Goal: Share content

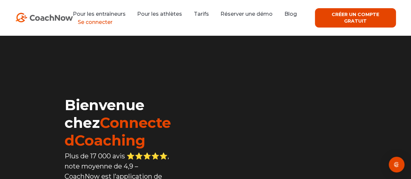
click at [102, 21] on font "Se connecter" at bounding box center [95, 22] width 35 height 6
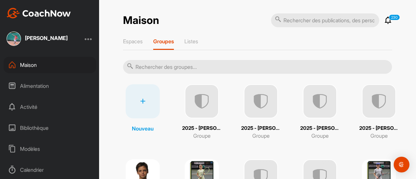
click at [158, 68] on input "text" at bounding box center [257, 67] width 269 height 14
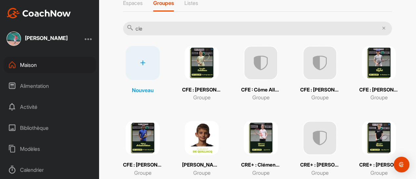
scroll to position [39, 0]
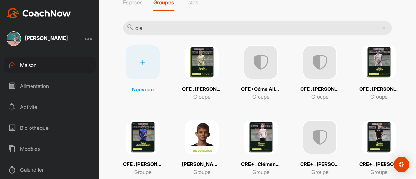
type input "cle"
click at [248, 146] on img at bounding box center [261, 137] width 34 height 34
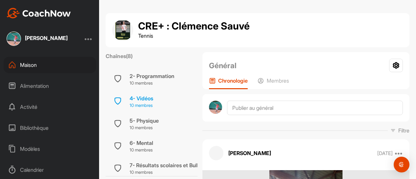
scroll to position [96, 0]
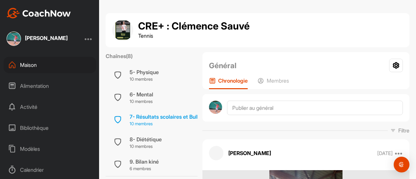
click at [175, 114] on font "7- Résultats scolaires et Bulletin Hebdomadaire" at bounding box center [187, 117] width 115 height 7
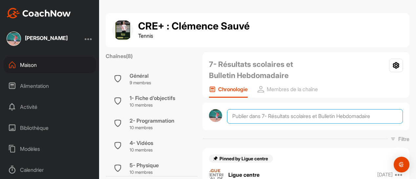
click at [238, 118] on textarea at bounding box center [315, 116] width 176 height 14
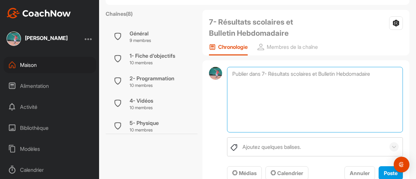
scroll to position [43, 0]
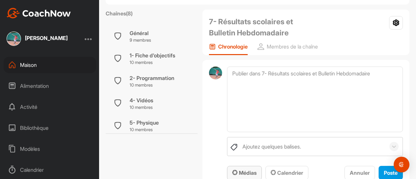
click at [244, 174] on font "Médias" at bounding box center [248, 173] width 18 height 7
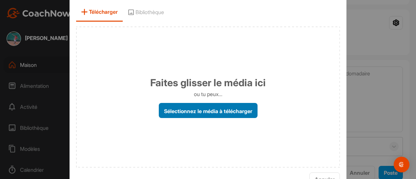
click at [180, 109] on font "Sélectionnez le média à télécharger" at bounding box center [208, 111] width 88 height 7
click at [0, 0] on input "Sélectionnez le média à télécharger" at bounding box center [0, 0] width 0 height 0
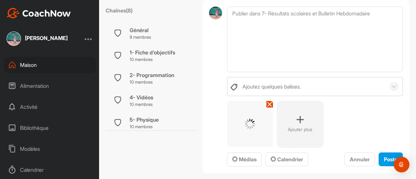
scroll to position [103, 0]
click at [384, 156] on font "Poste" at bounding box center [391, 159] width 14 height 7
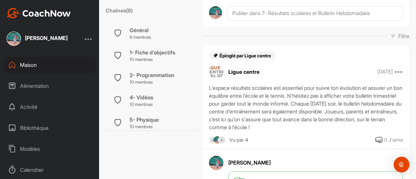
click at [54, 67] on div "Maison" at bounding box center [50, 65] width 93 height 16
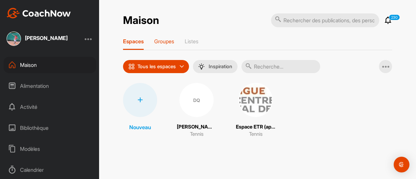
click at [169, 43] on font "Groupes" at bounding box center [164, 41] width 20 height 7
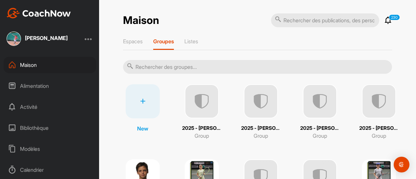
click at [150, 64] on input "text" at bounding box center [257, 67] width 269 height 14
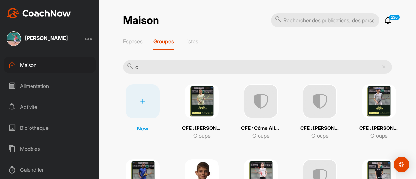
type input "c"
click at [193, 106] on img at bounding box center [202, 101] width 34 height 34
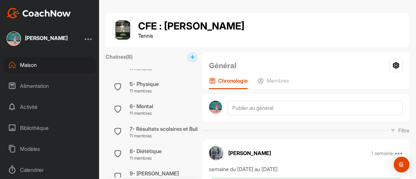
scroll to position [107, 0]
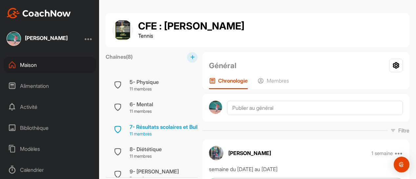
click at [167, 125] on font "7- Résultats scolaires et Bulletin Hebdomadaire" at bounding box center [187, 127] width 115 height 7
